Goal: Find specific page/section: Find specific page/section

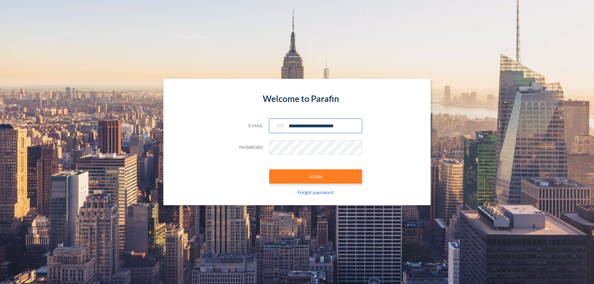
type input "**********"
click at [316, 177] on button "LOGIN" at bounding box center [315, 177] width 93 height 14
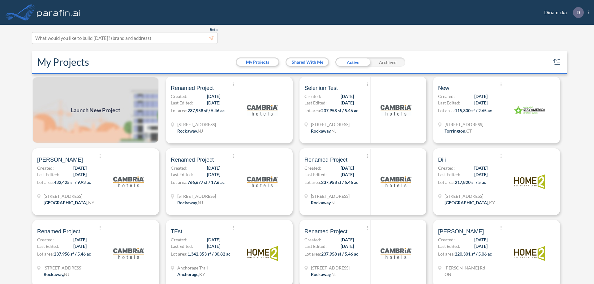
scroll to position [2, 0]
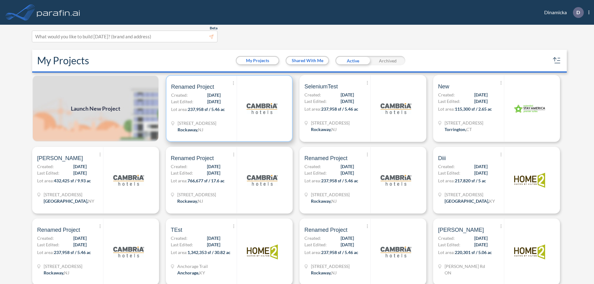
click at [228, 109] on p "Lot area: 237,958 sf / 5.46 ac" at bounding box center [204, 110] width 66 height 9
